Goal: Task Accomplishment & Management: Use online tool/utility

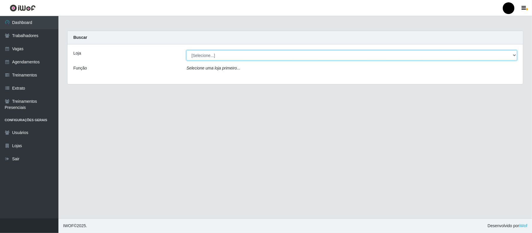
click at [513, 56] on select "[Selecione...] SuperFácil Atacado - Emaús" at bounding box center [351, 55] width 331 height 10
select select "407"
click at [186, 50] on select "[Selecione...] SuperFácil Atacado - Emaús" at bounding box center [351, 55] width 331 height 10
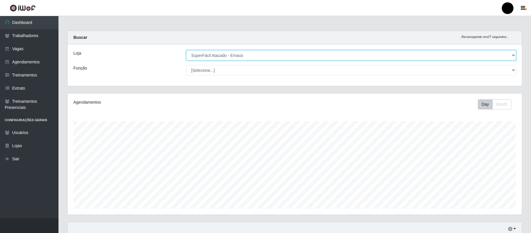
scroll to position [122, 454]
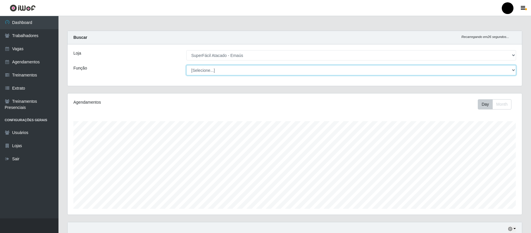
click at [515, 73] on select "[Selecione...] Auxiliar de Estacionamento Auxiliar de Estacionamento + Auxiliar…" at bounding box center [351, 70] width 330 height 10
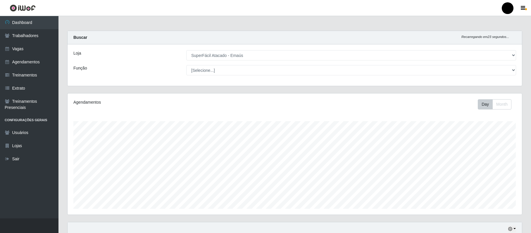
click at [526, 184] on div "Agendamentos Day Month" at bounding box center [295, 157] width 464 height 129
click at [513, 230] on button "button" at bounding box center [512, 229] width 8 height 7
click at [485, 182] on button "1 dia" at bounding box center [493, 182] width 46 height 12
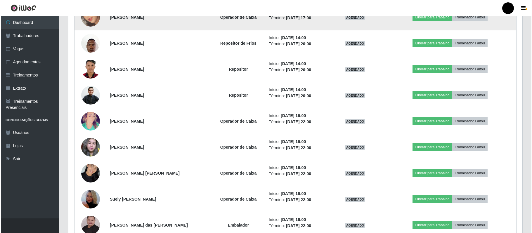
scroll to position [901, 0]
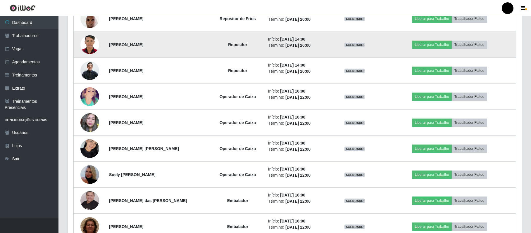
click at [84, 51] on img at bounding box center [89, 45] width 19 height 26
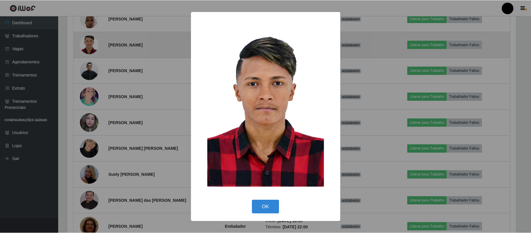
scroll to position [122, 450]
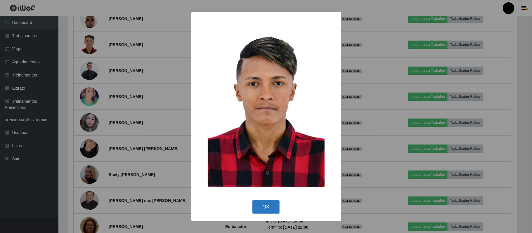
click at [275, 203] on button "OK" at bounding box center [266, 207] width 27 height 14
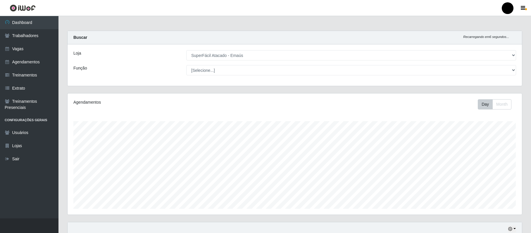
scroll to position [195, 0]
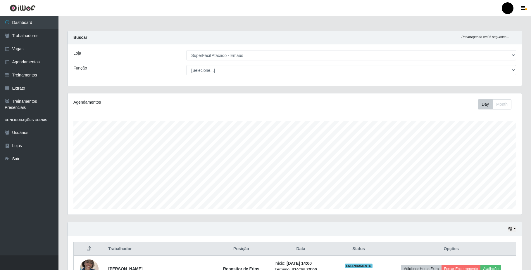
select select "407"
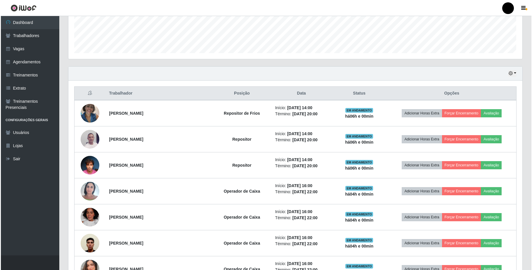
scroll to position [122, 454]
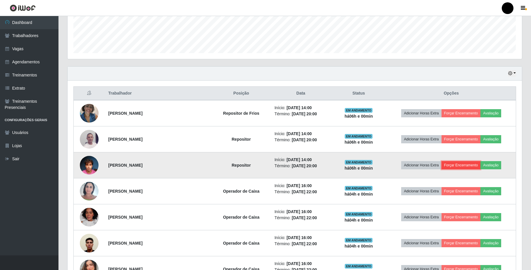
click at [471, 168] on button "Forçar Encerramento" at bounding box center [460, 165] width 39 height 8
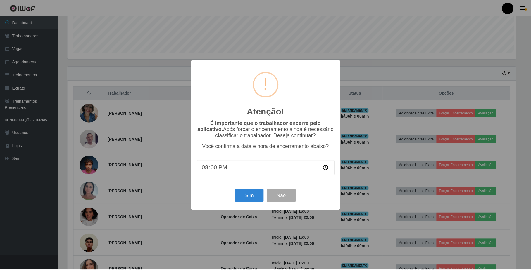
scroll to position [122, 450]
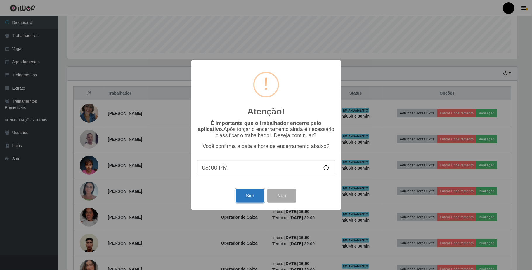
click at [249, 195] on button "Sim" at bounding box center [250, 196] width 28 height 14
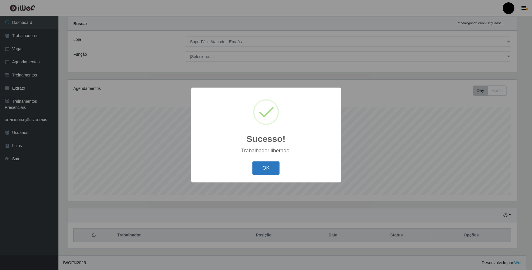
click at [262, 171] on button "OK" at bounding box center [266, 169] width 27 height 14
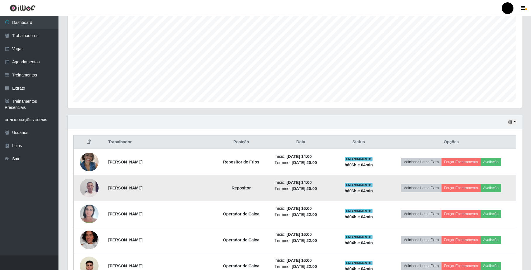
scroll to position [132, 0]
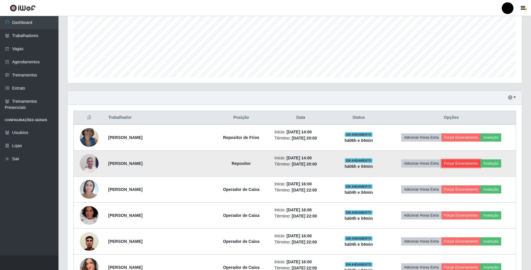
click at [465, 166] on button "Forçar Encerramento" at bounding box center [460, 164] width 39 height 8
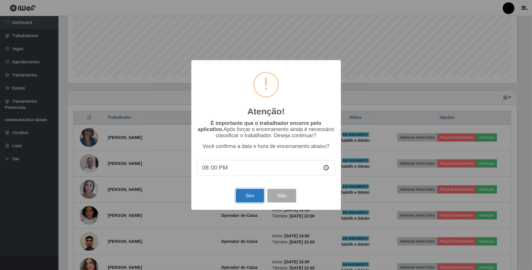
click at [261, 197] on button "Sim" at bounding box center [250, 196] width 28 height 14
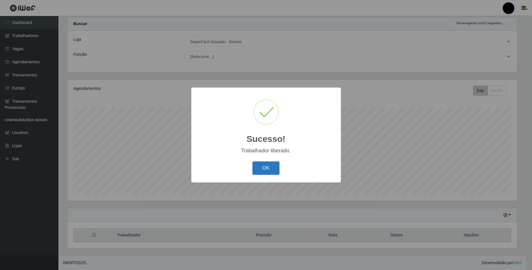
click at [260, 172] on button "OK" at bounding box center [266, 169] width 27 height 14
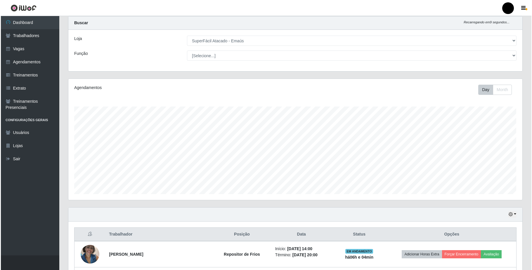
scroll to position [93, 0]
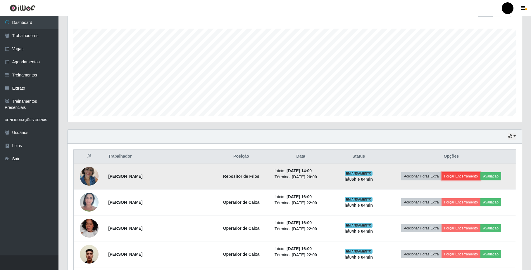
click at [466, 177] on button "Forçar Encerramento" at bounding box center [460, 176] width 39 height 8
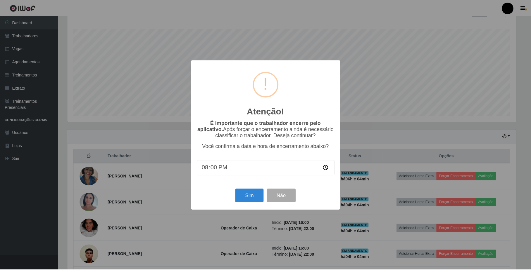
scroll to position [122, 450]
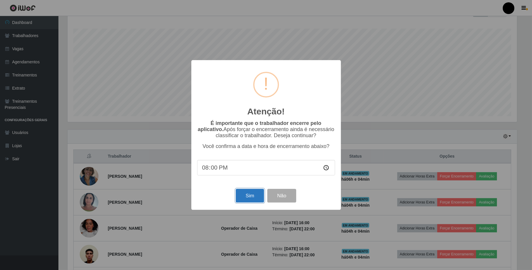
click at [249, 196] on button "Sim" at bounding box center [250, 196] width 28 height 14
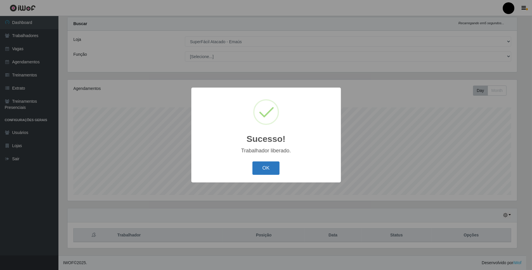
click at [269, 173] on button "OK" at bounding box center [266, 169] width 27 height 14
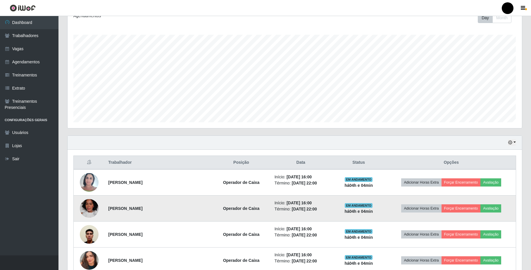
scroll to position [93, 0]
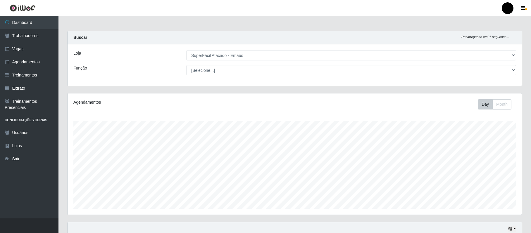
select select "407"
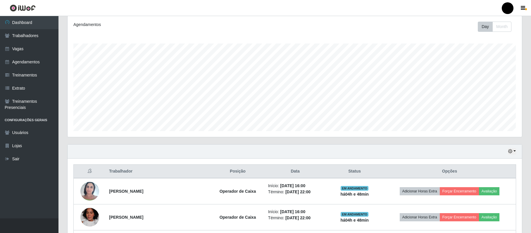
scroll to position [122, 454]
